Goal: Information Seeking & Learning: Learn about a topic

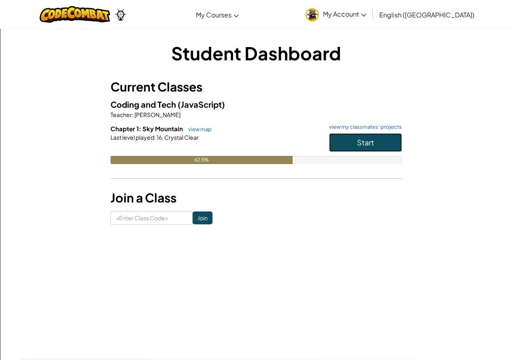
click at [364, 140] on span "Start" at bounding box center [365, 142] width 17 height 9
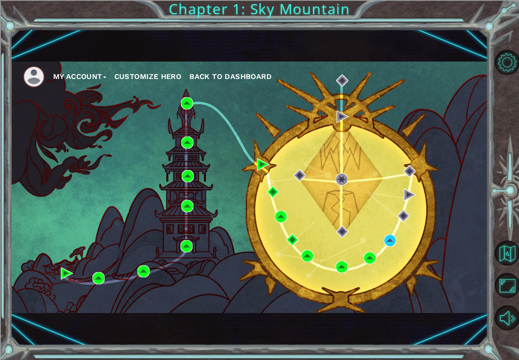
click at [396, 239] on div "My Account Customize Hero Back to Dashboard" at bounding box center [249, 188] width 477 height 252
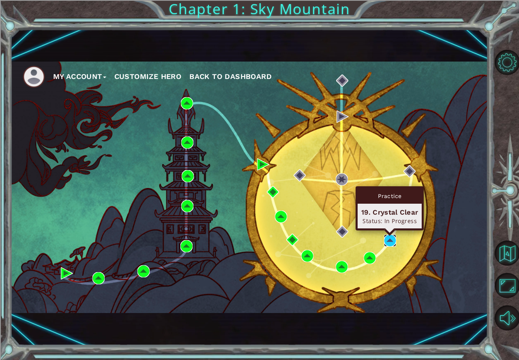
click at [384, 240] on img at bounding box center [390, 241] width 12 height 12
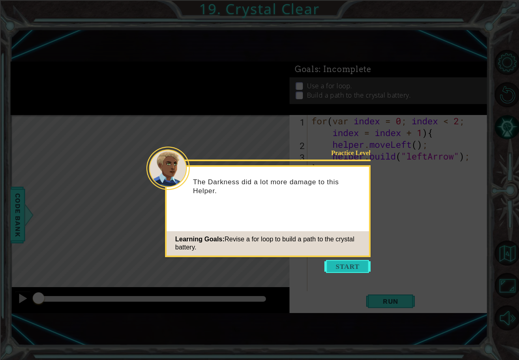
click at [353, 269] on button "Start" at bounding box center [347, 266] width 46 height 13
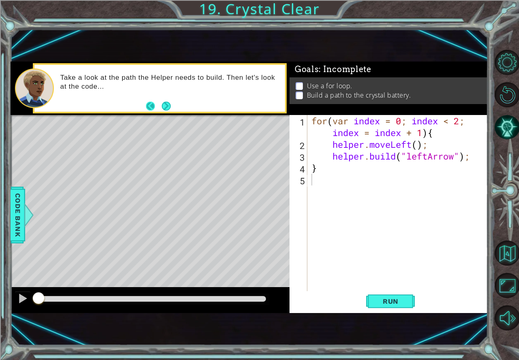
click at [158, 110] on button "Back" at bounding box center [154, 106] width 16 height 9
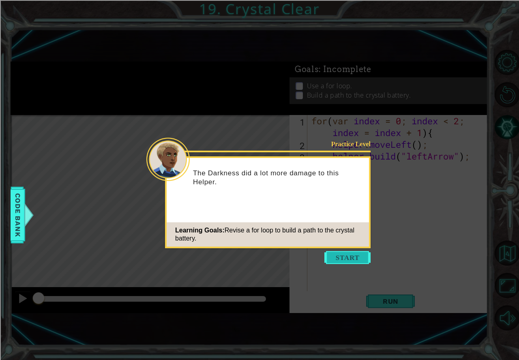
click at [363, 258] on button "Start" at bounding box center [347, 257] width 46 height 13
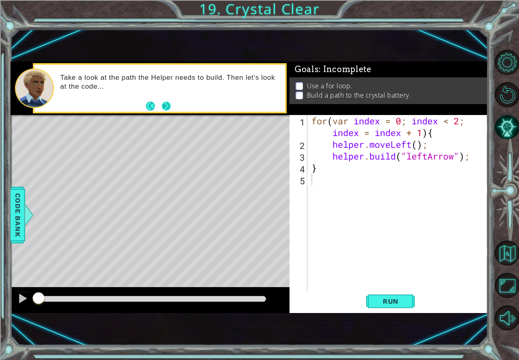
click at [171, 111] on button "Next" at bounding box center [166, 106] width 15 height 15
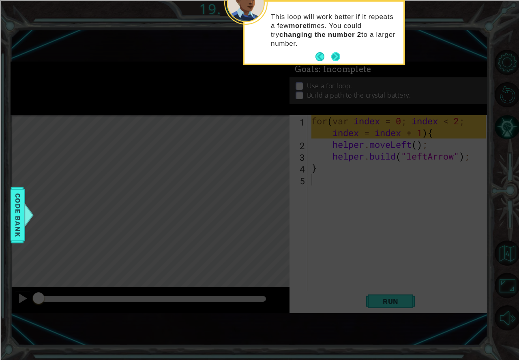
click at [331, 58] on button "Next" at bounding box center [335, 56] width 15 height 15
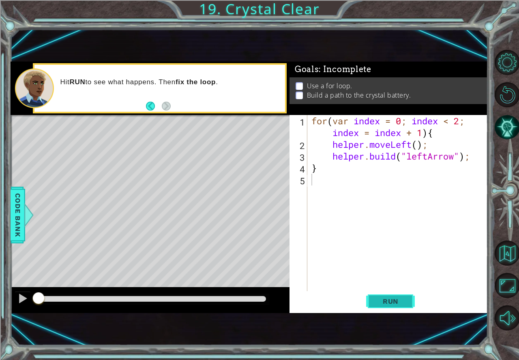
click at [393, 305] on span "Run" at bounding box center [390, 301] width 32 height 8
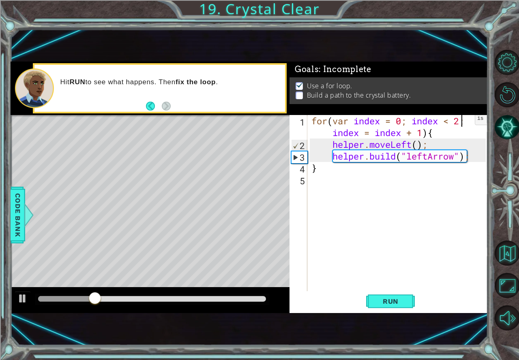
click at [462, 121] on div "for ( var index = 0 ; index < 2 ; index = index + 1 ) { helper . moveLeft ( ) ;…" at bounding box center [400, 220] width 180 height 211
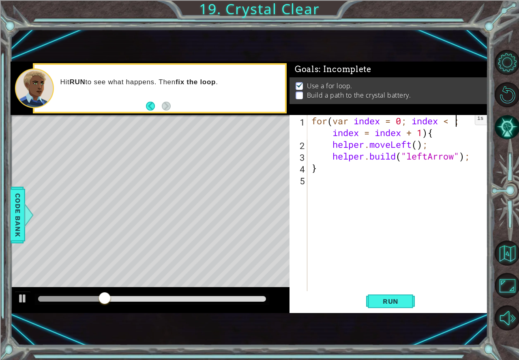
scroll to position [0, 6]
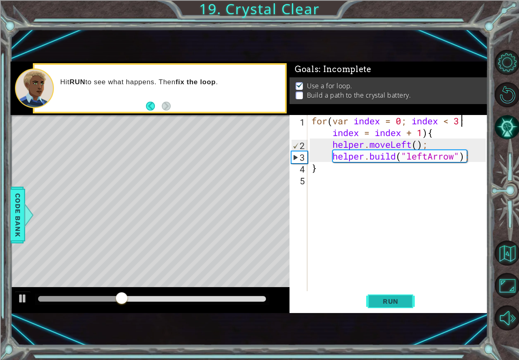
click at [391, 301] on span "Run" at bounding box center [390, 301] width 32 height 8
type textarea "for(var index = 0; index < 4; index = index + 1){"
click at [389, 299] on span "Run" at bounding box center [390, 301] width 32 height 8
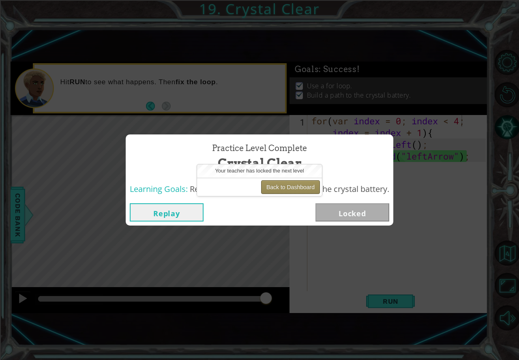
click at [310, 190] on button "Back to Dashboard" at bounding box center [290, 187] width 59 height 14
click at [279, 191] on button "Back to Dashboard" at bounding box center [290, 187] width 59 height 14
click at [288, 190] on button "Back to Dashboard" at bounding box center [290, 187] width 59 height 14
click at [289, 187] on button "Back to Dashboard" at bounding box center [290, 187] width 59 height 14
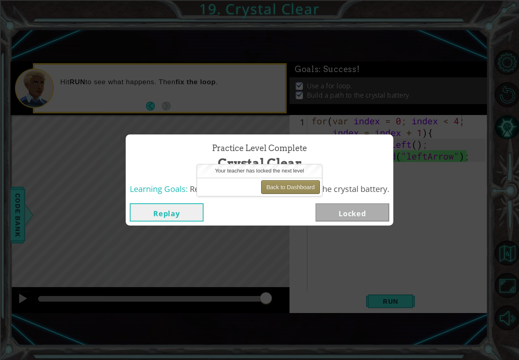
click at [289, 187] on button "Back to Dashboard" at bounding box center [290, 187] width 59 height 14
click at [295, 188] on button "Back to Dashboard" at bounding box center [290, 187] width 59 height 14
click at [246, 213] on div "Replay Locked" at bounding box center [259, 212] width 259 height 18
click at [292, 187] on button "Back to Dashboard" at bounding box center [290, 187] width 59 height 14
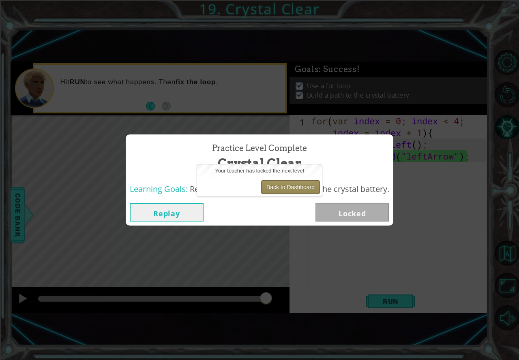
click at [292, 187] on button "Back to Dashboard" at bounding box center [290, 187] width 59 height 14
click at [300, 186] on button "Back to Dashboard" at bounding box center [290, 187] width 59 height 14
